Goal: Information Seeking & Learning: Learn about a topic

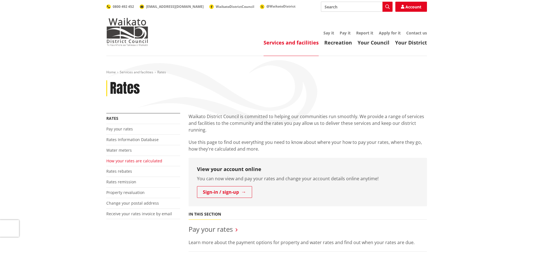
click at [134, 163] on link "How your rates are calculated" at bounding box center [134, 160] width 56 height 5
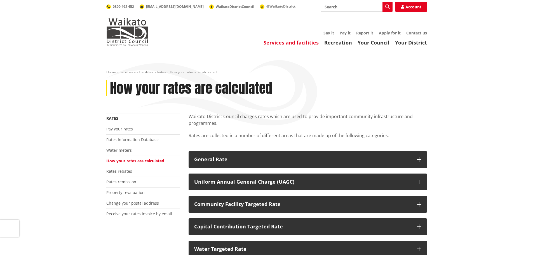
click at [135, 143] on li "Rates Information Database" at bounding box center [143, 140] width 74 height 11
click at [137, 138] on link "Rates Information Database" at bounding box center [132, 139] width 52 height 5
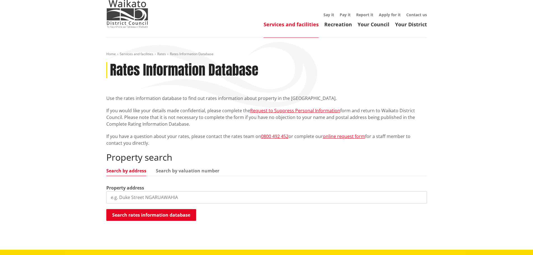
scroll to position [28, 0]
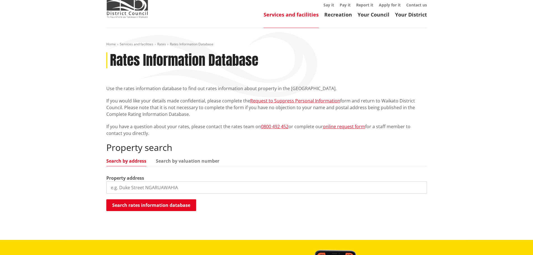
click at [149, 185] on input "search" at bounding box center [266, 187] width 321 height 12
type input "166d renown"
click at [146, 200] on button "Search rates information database" at bounding box center [151, 205] width 90 height 12
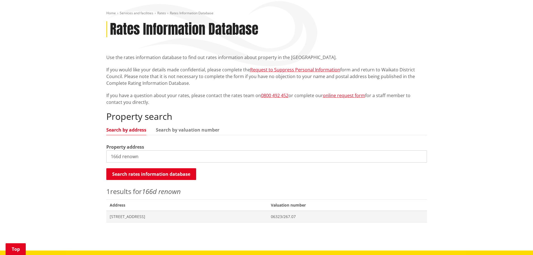
scroll to position [84, 0]
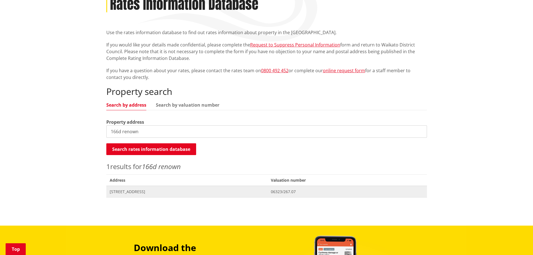
click at [153, 193] on span "166D Renown Road RENOWN" at bounding box center [187, 192] width 155 height 6
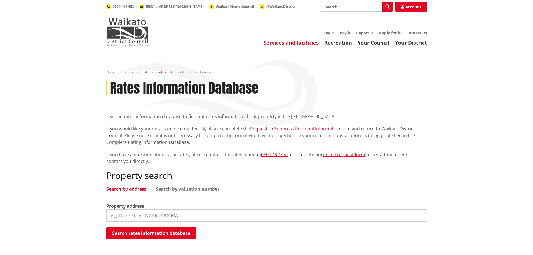
click at [160, 73] on link "Rates" at bounding box center [161, 72] width 9 height 5
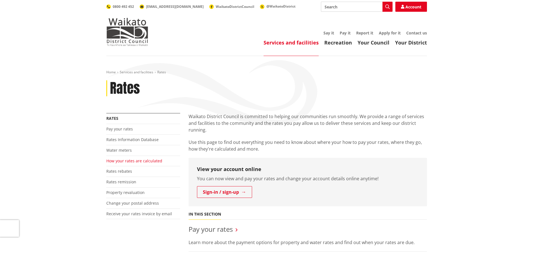
click at [130, 162] on link "How your rates are calculated" at bounding box center [134, 160] width 56 height 5
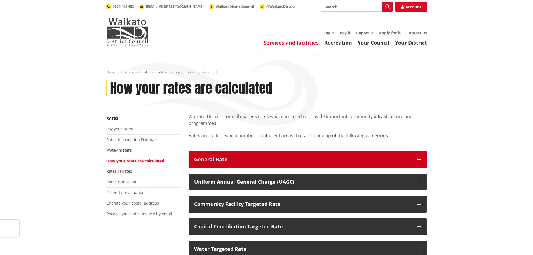
click at [227, 163] on button "General Rate" at bounding box center [308, 159] width 239 height 17
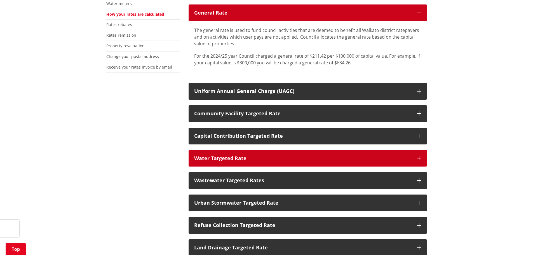
scroll to position [112, 0]
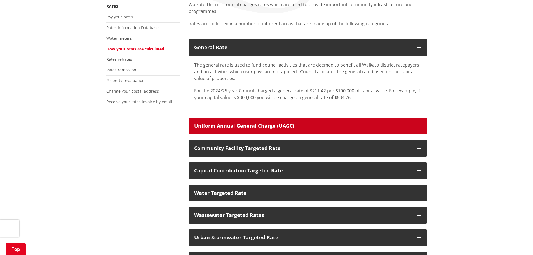
click at [321, 128] on div "Uniform Annual General Charge (UAGC)" at bounding box center [302, 126] width 217 height 6
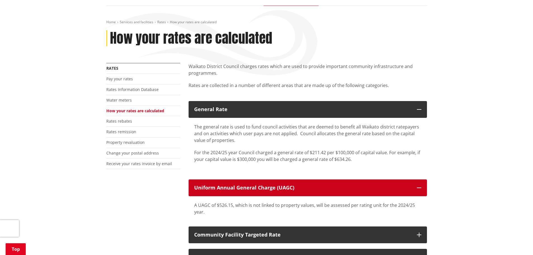
scroll to position [0, 0]
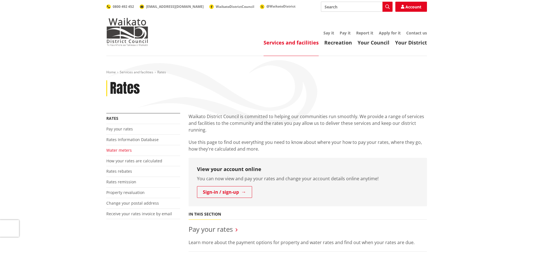
click at [125, 148] on link "Water meters" at bounding box center [118, 150] width 25 height 5
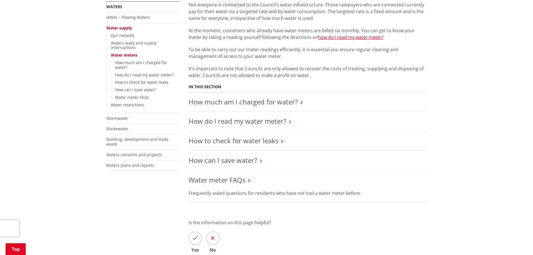
scroll to position [112, 0]
drag, startPoint x: 257, startPoint y: 106, endPoint x: 399, endPoint y: 110, distance: 142.0
click at [261, 107] on li "How much am I charged for water?" at bounding box center [308, 102] width 239 height 20
click at [296, 99] on link "How much am I charged for water?" at bounding box center [243, 101] width 109 height 9
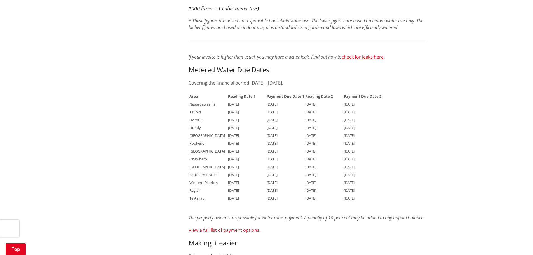
scroll to position [392, 0]
